Goal: Information Seeking & Learning: Learn about a topic

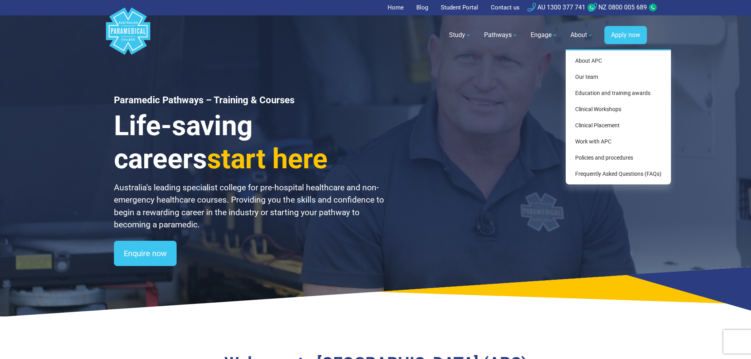
click at [575, 35] on link "About" at bounding box center [582, 35] width 32 height 22
click at [609, 109] on link "Clinical Workshops" at bounding box center [618, 109] width 99 height 15
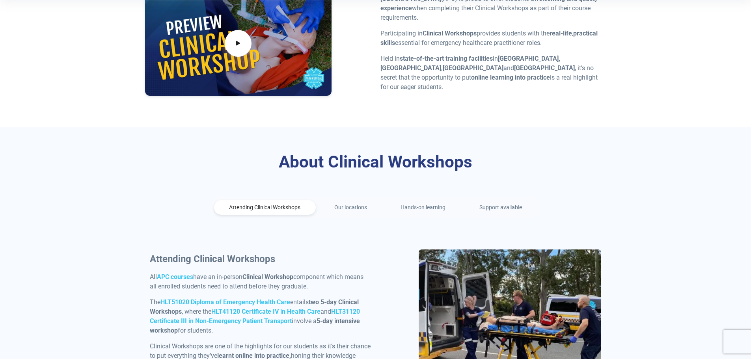
scroll to position [254, 0]
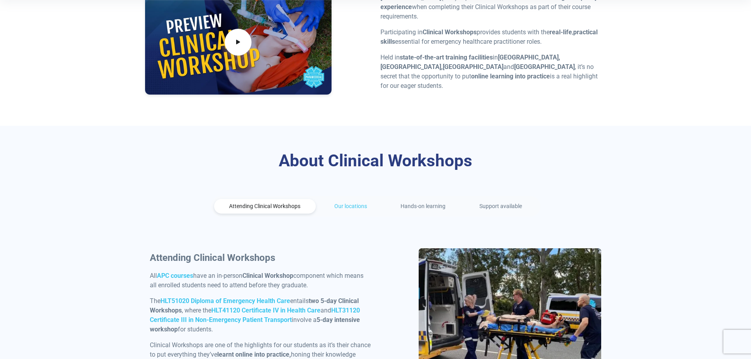
click at [355, 204] on link "Our locations" at bounding box center [351, 206] width 64 height 15
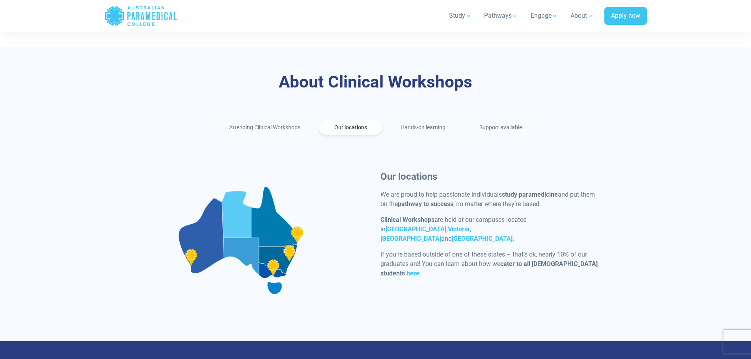
scroll to position [333, 0]
click at [492, 235] on strong "[GEOGRAPHIC_DATA]" at bounding box center [482, 238] width 61 height 7
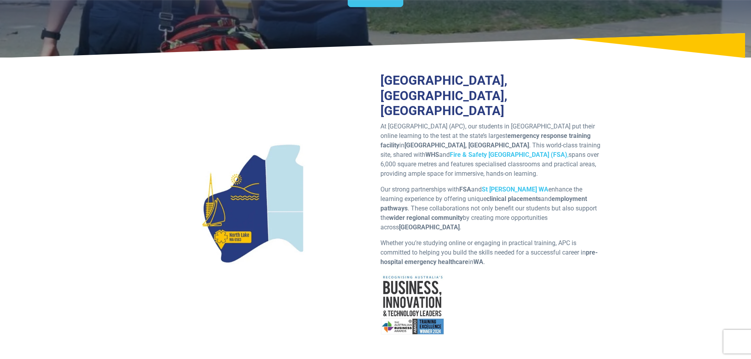
scroll to position [147, 0]
